Goal: Find specific page/section: Find specific page/section

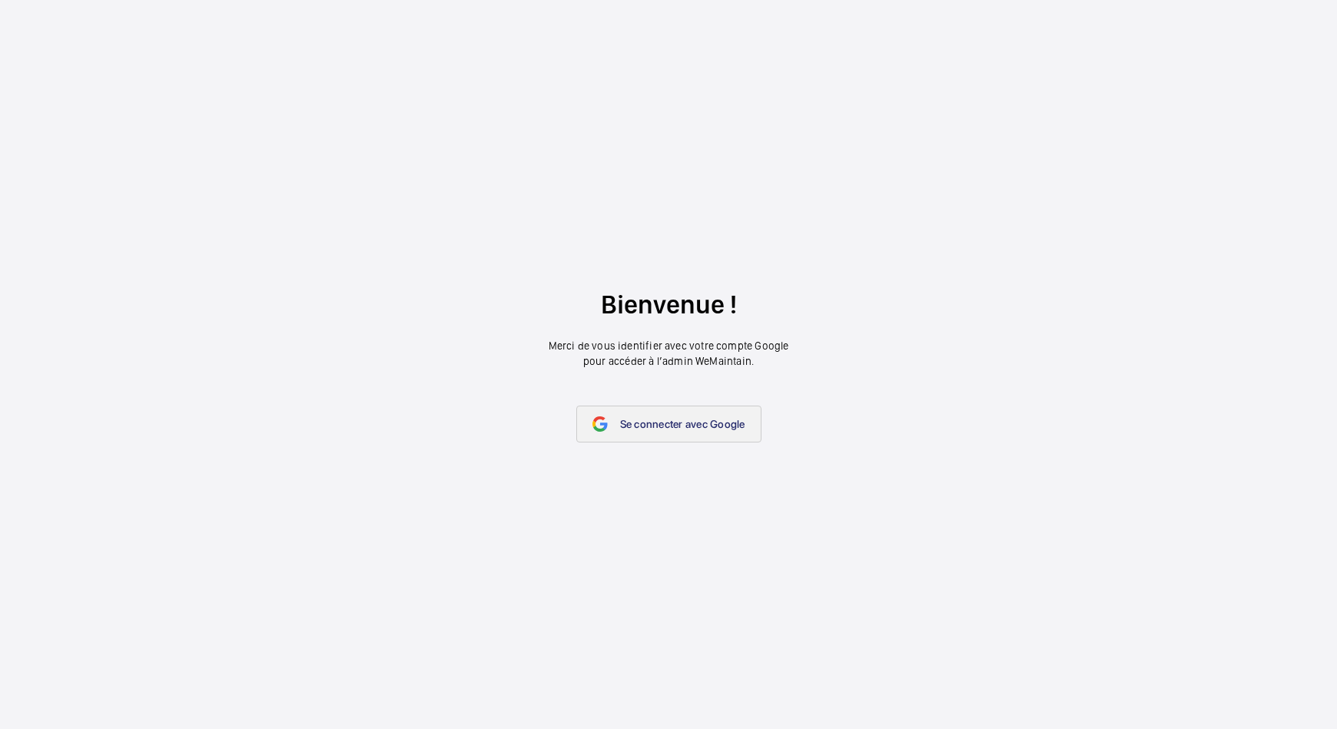
click at [642, 436] on link "Se connecter avec Google" at bounding box center [668, 424] width 185 height 37
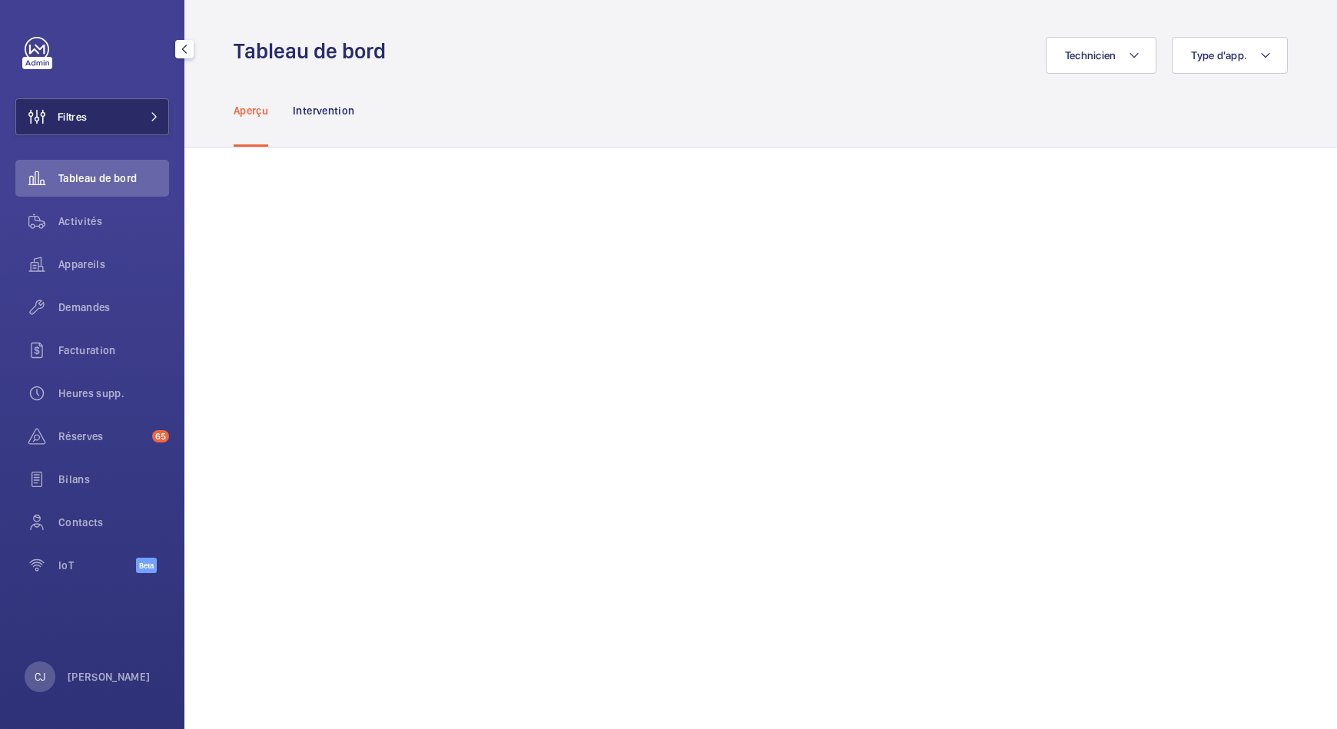
click at [102, 124] on button "Filtres" at bounding box center [92, 116] width 154 height 37
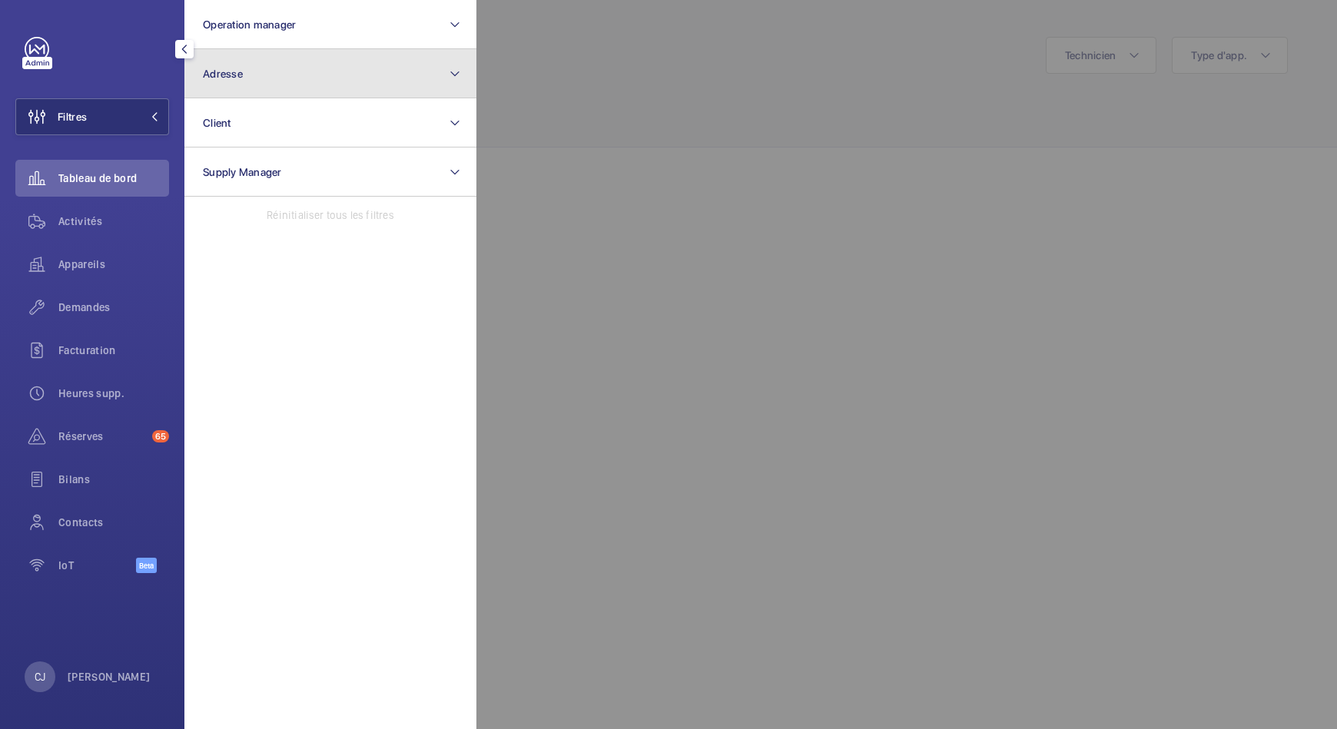
click at [242, 82] on button "Adresse" at bounding box center [330, 73] width 292 height 49
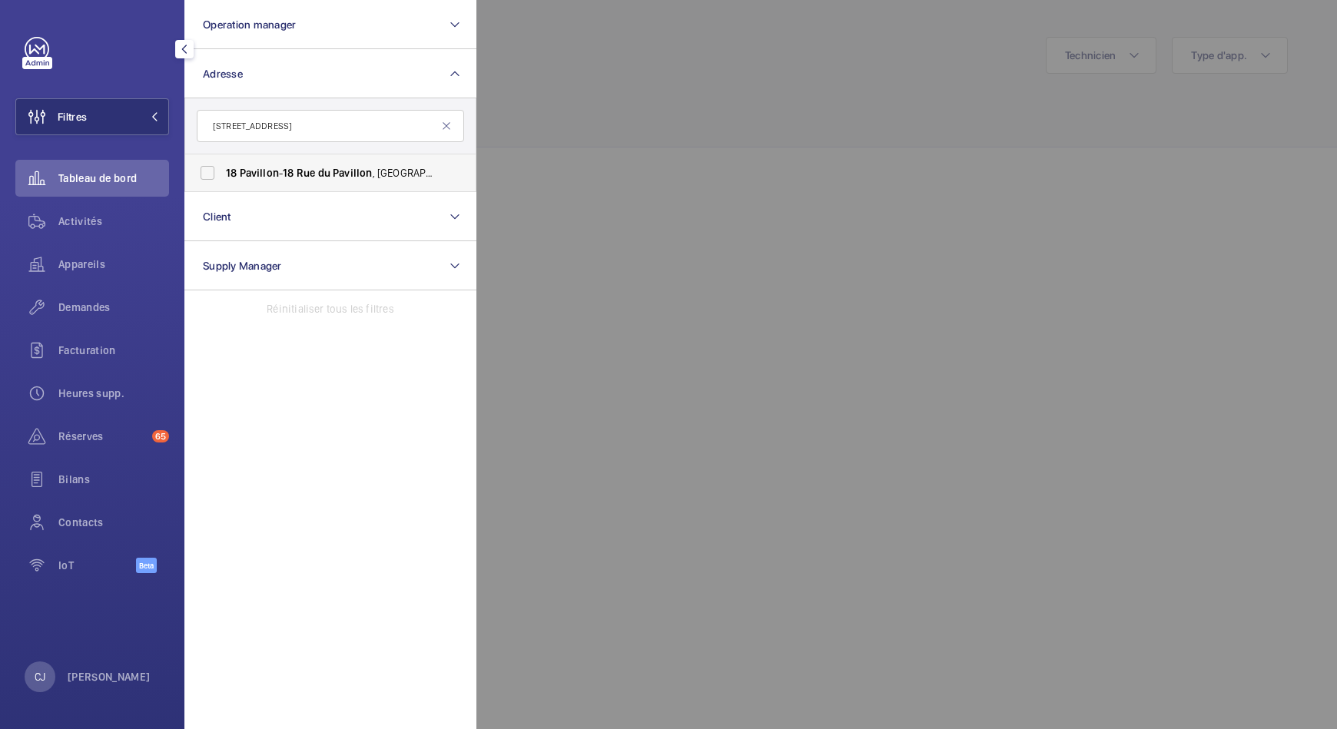
type input "[STREET_ADDRESS]"
click at [308, 167] on span "Rue" at bounding box center [306, 173] width 19 height 12
click at [223, 166] on input "18 Pavillon - 18 Rue du Pavillon , BOULOGNE-BILLANCOURT 92100" at bounding box center [207, 173] width 31 height 31
checkbox input "true"
click at [88, 230] on div "Activités" at bounding box center [92, 221] width 154 height 37
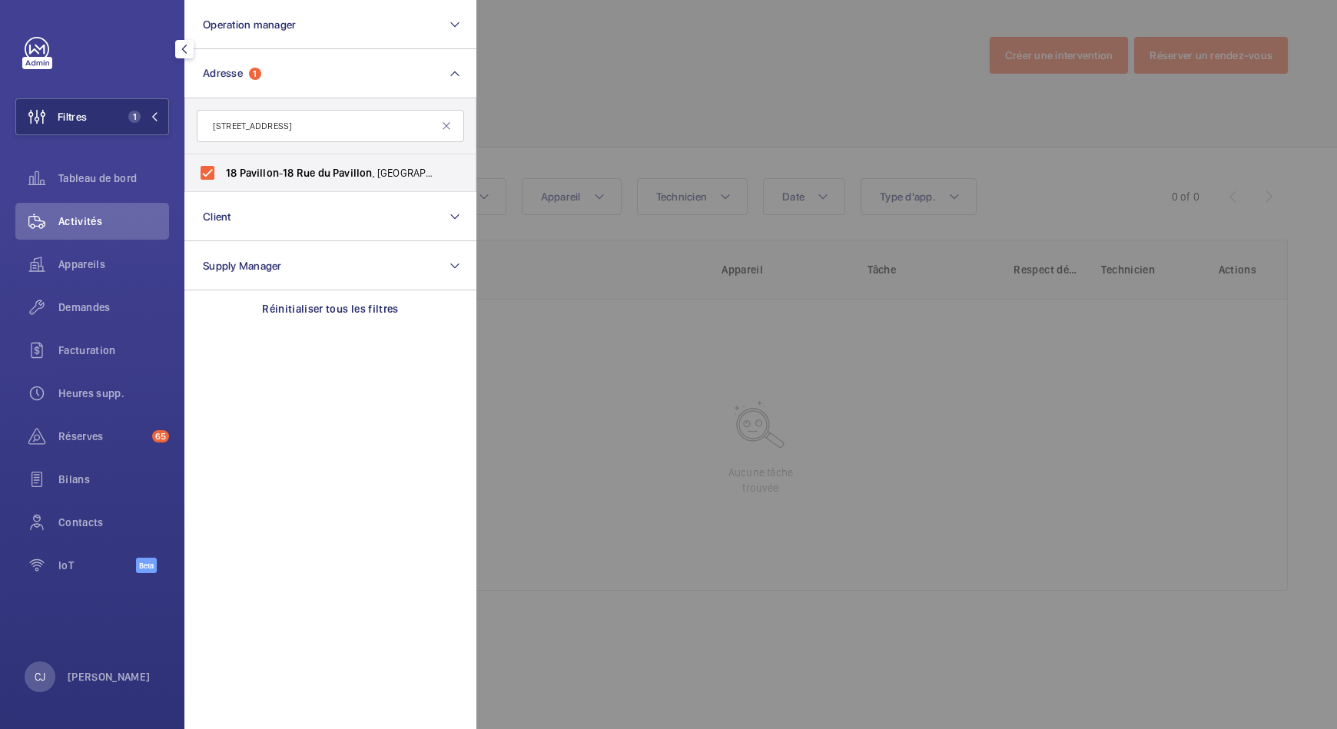
click at [570, 105] on div at bounding box center [1144, 364] width 1337 height 729
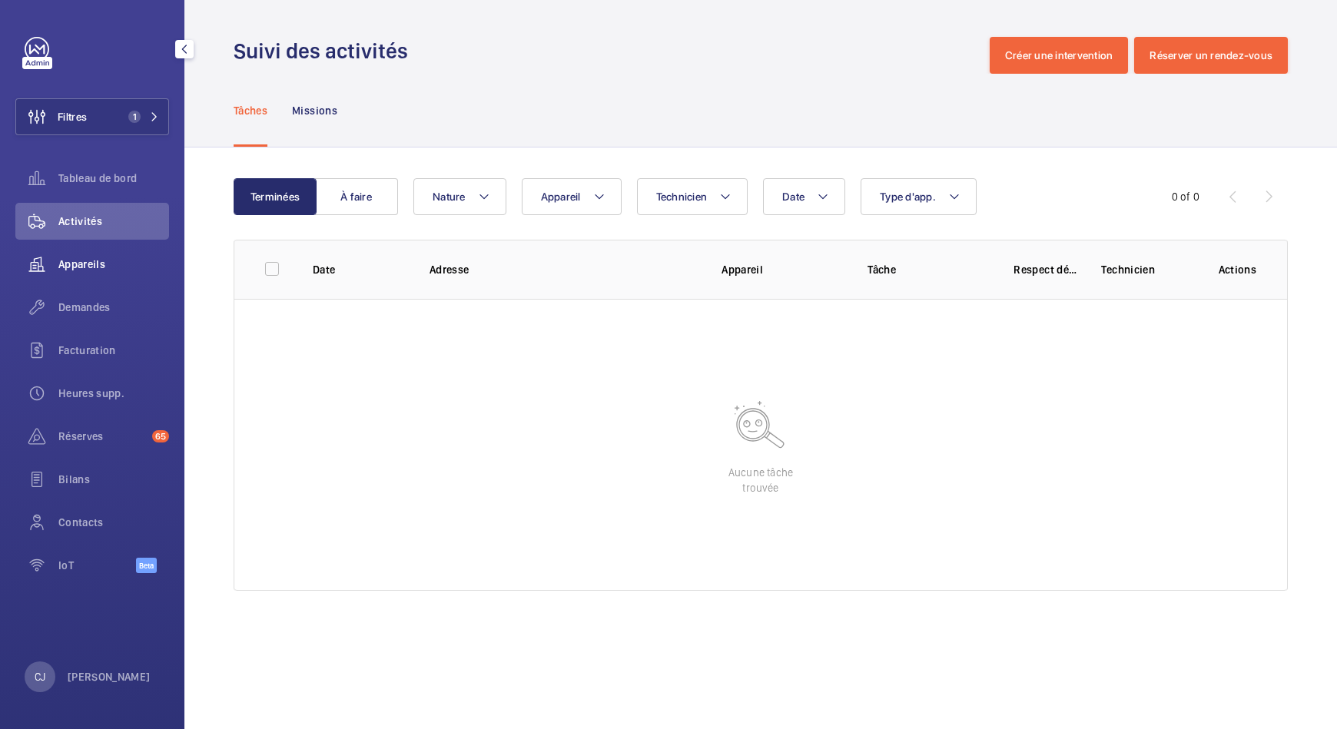
click at [85, 258] on span "Appareils" at bounding box center [113, 264] width 111 height 15
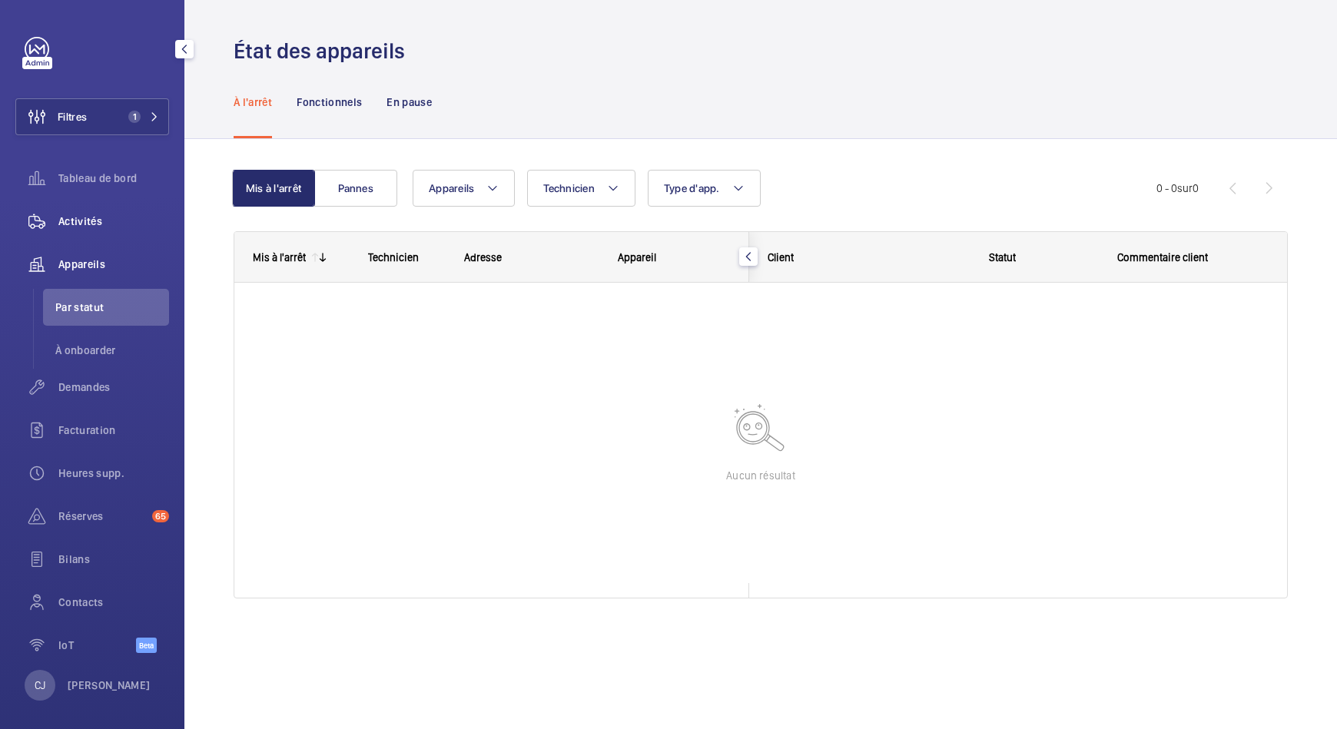
click at [86, 216] on span "Activités" at bounding box center [113, 221] width 111 height 15
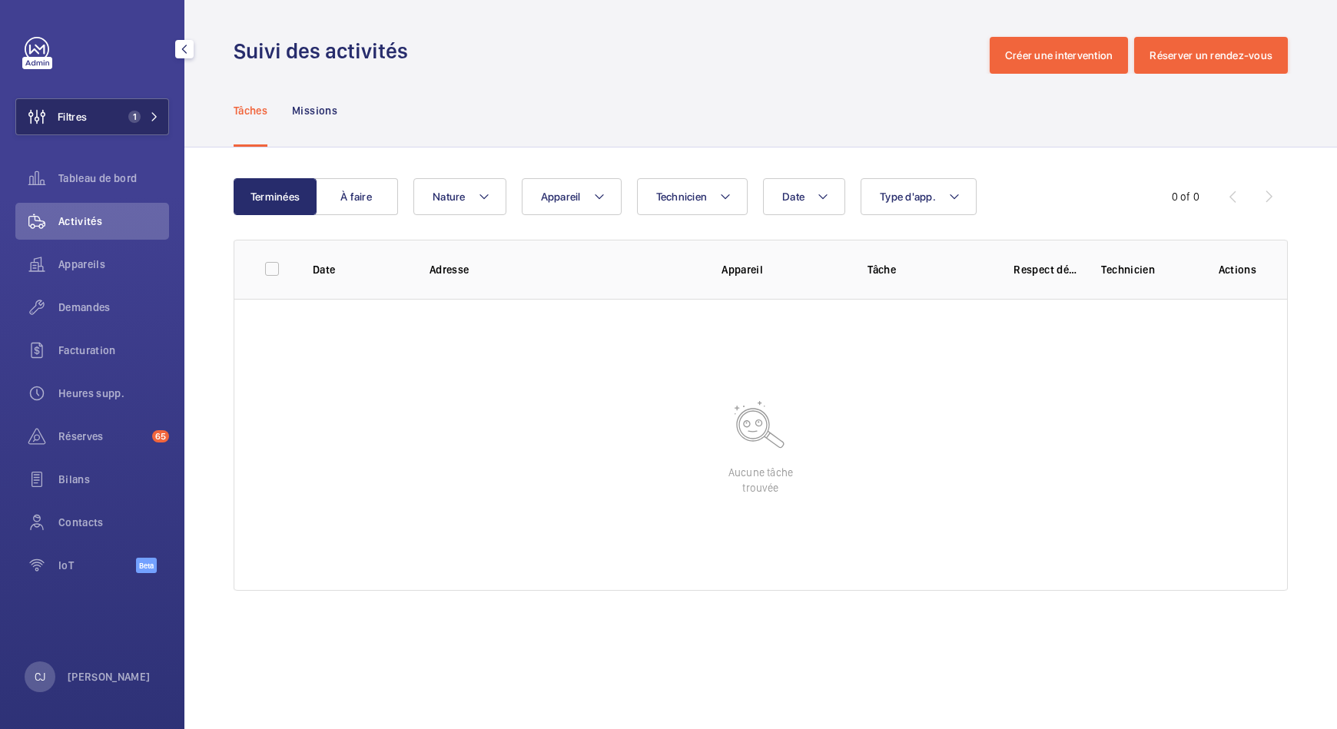
click at [154, 118] on mat-icon at bounding box center [154, 116] width 9 height 9
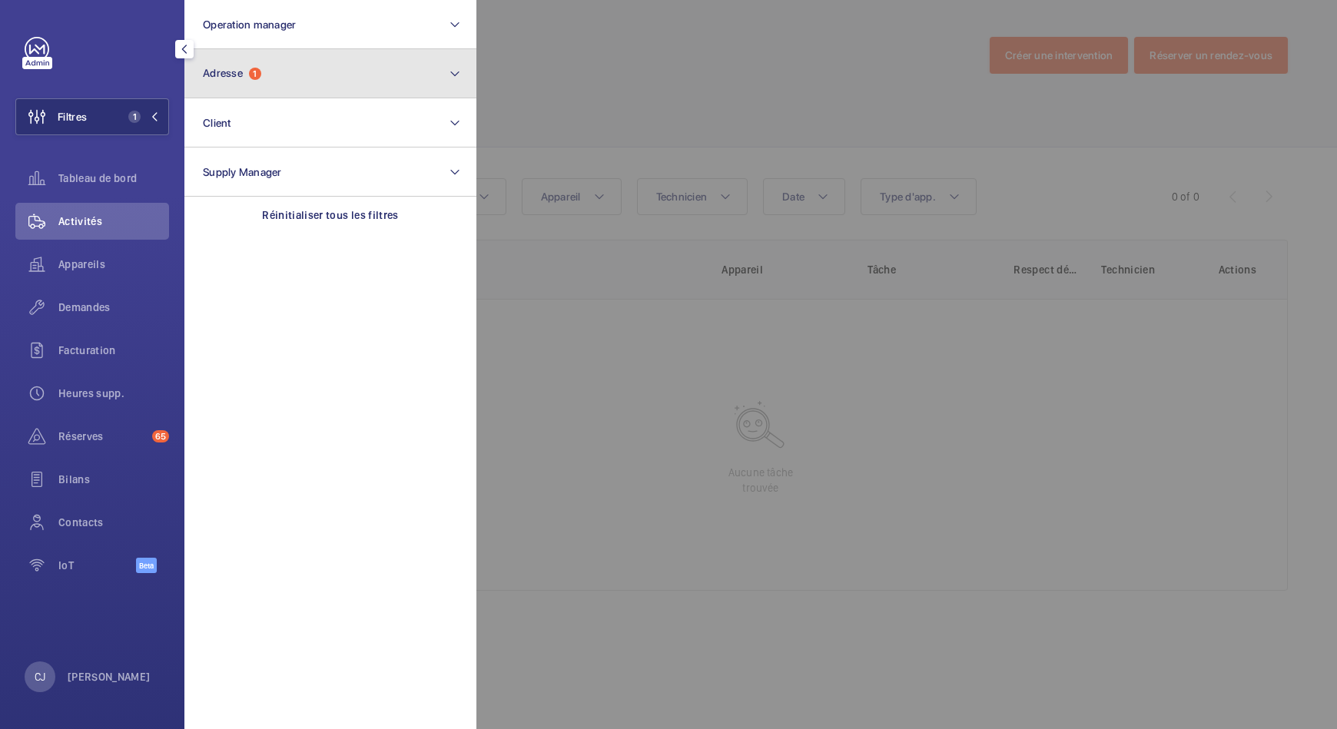
click at [314, 67] on button "Adresse 1" at bounding box center [330, 73] width 292 height 49
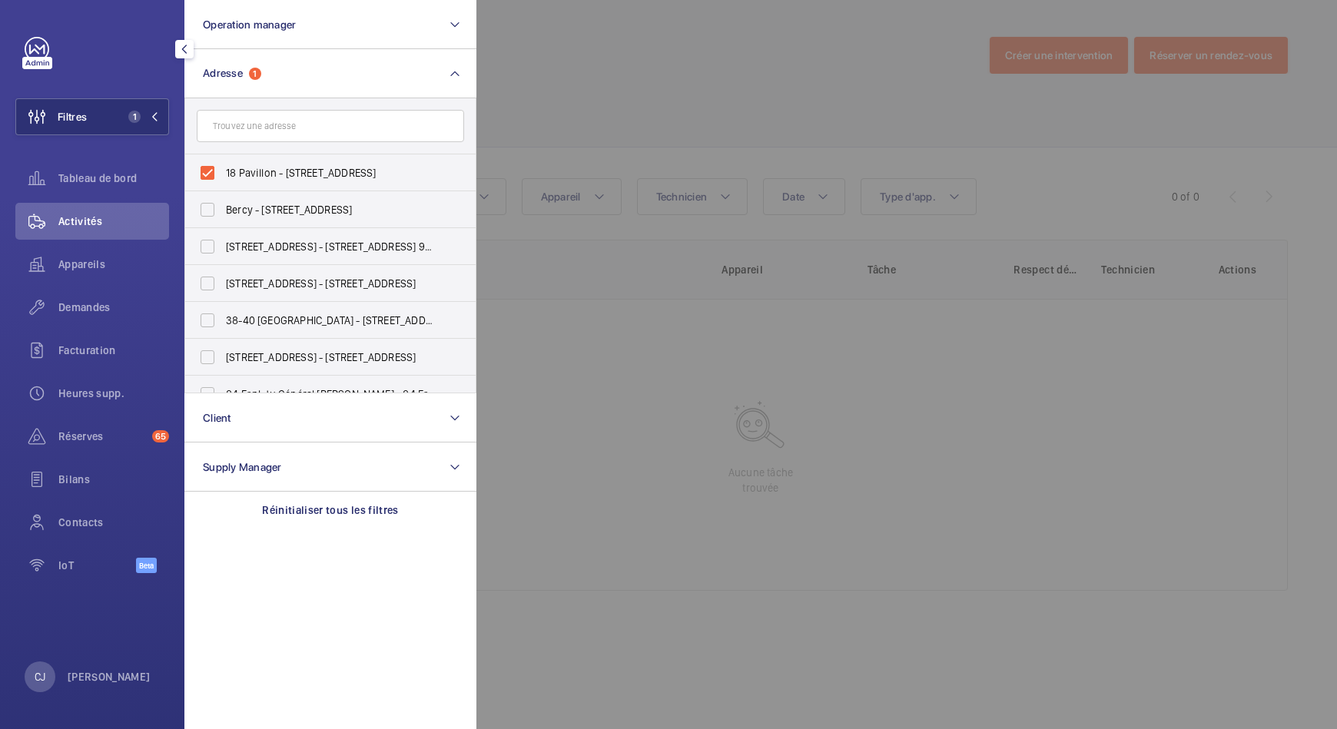
click at [280, 131] on input "text" at bounding box center [330, 126] width 267 height 32
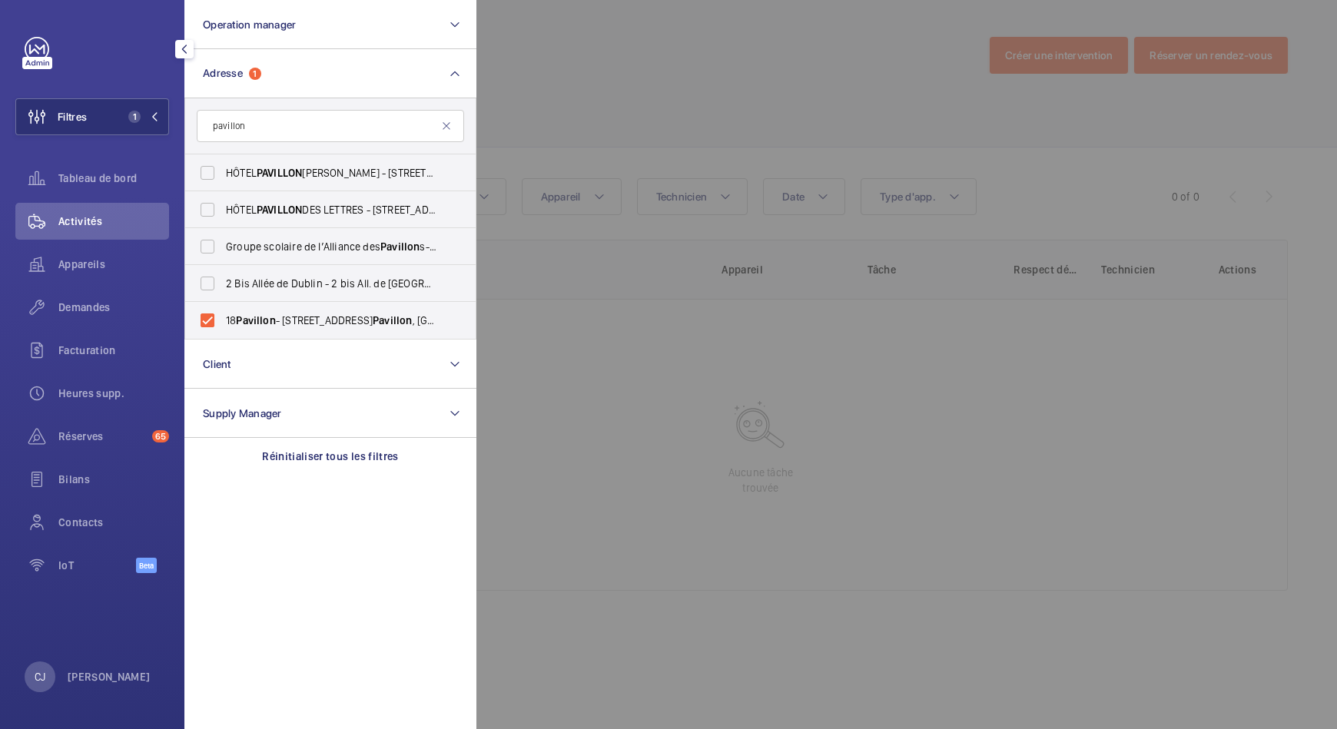
type input "pavillon"
click at [562, 315] on div at bounding box center [1144, 364] width 1337 height 729
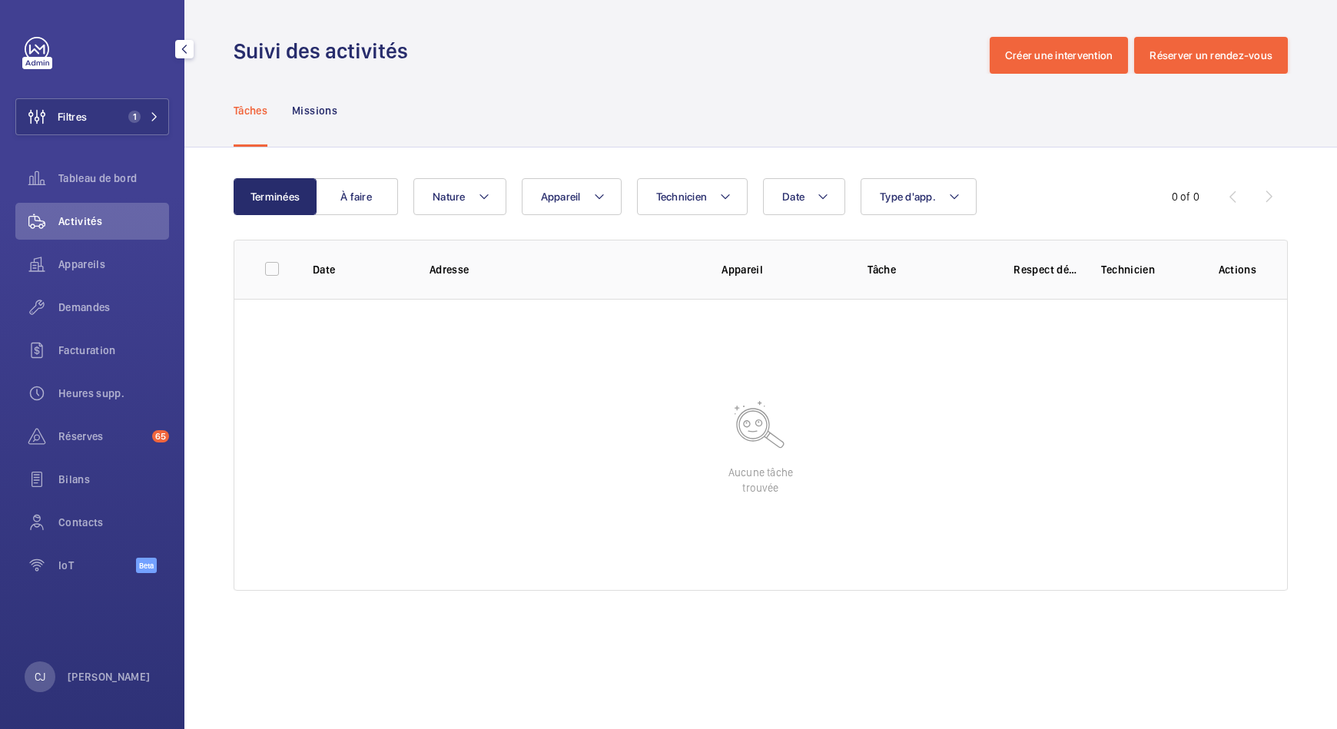
click at [88, 219] on span "Activités" at bounding box center [113, 221] width 111 height 15
click at [600, 45] on div "Suivi des activités Créer une intervention Réserver un rendez-vous" at bounding box center [761, 55] width 1054 height 37
click at [83, 267] on span "Appareils" at bounding box center [113, 264] width 111 height 15
